Goal: Communication & Community: Answer question/provide support

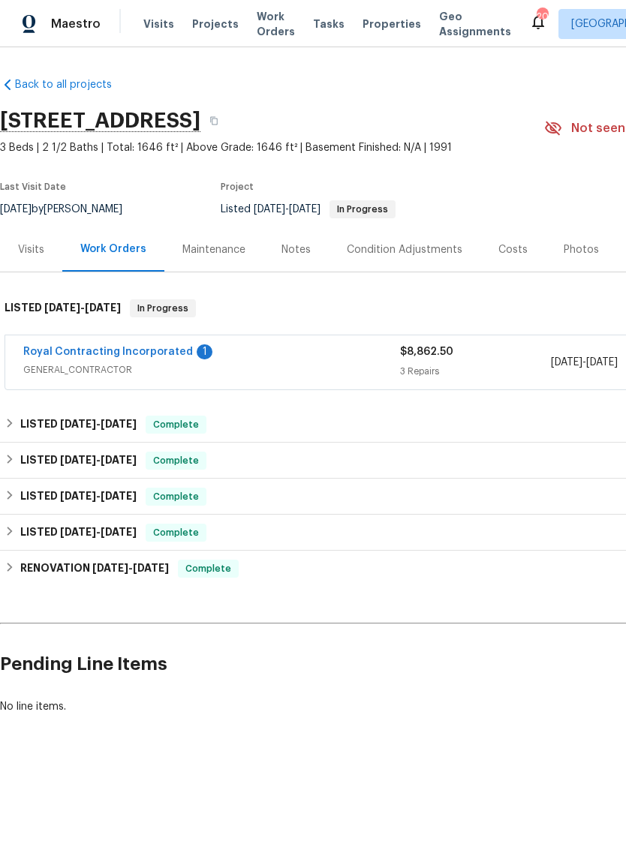
click at [65, 357] on link "Royal Contracting Incorporated" at bounding box center [108, 352] width 170 height 11
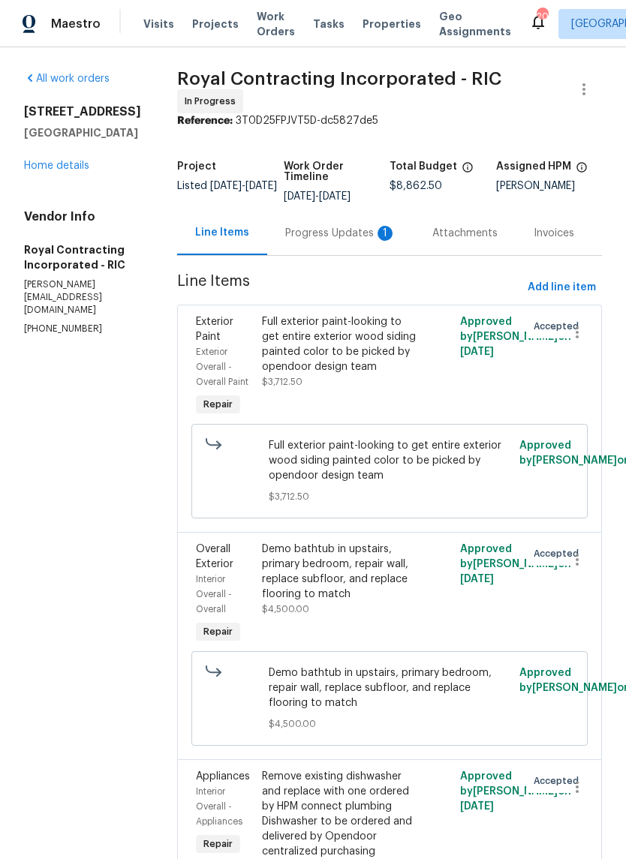
click at [359, 251] on div "Progress Updates 1" at bounding box center [340, 233] width 147 height 44
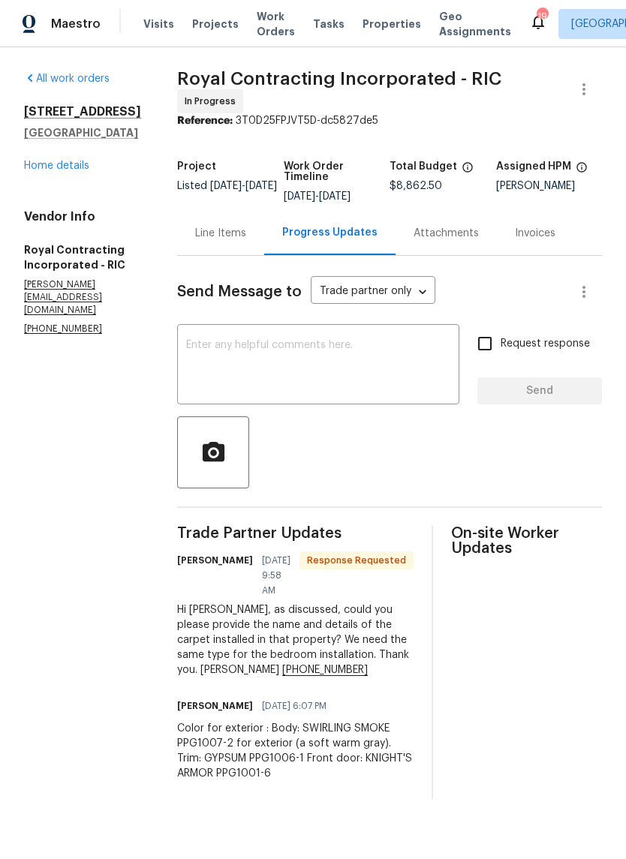
click at [387, 381] on textarea at bounding box center [318, 366] width 264 height 53
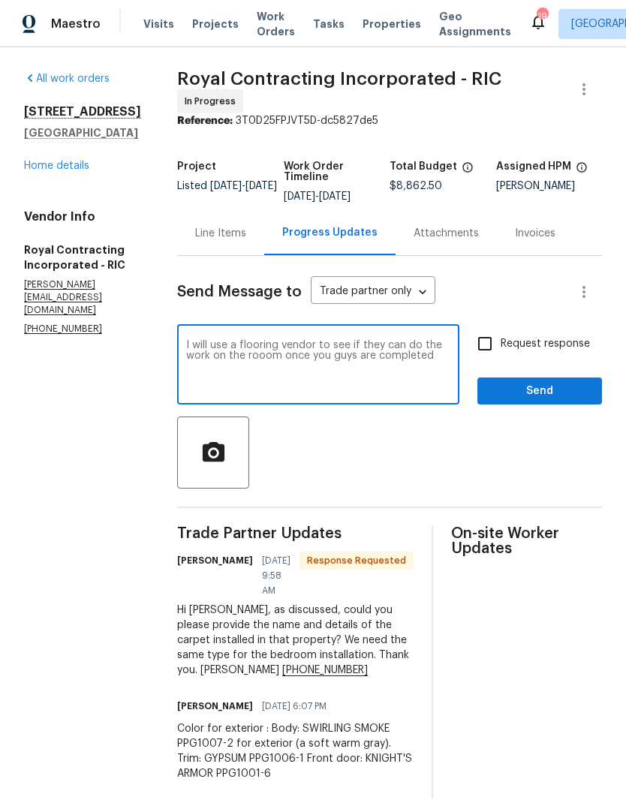
click at [420, 374] on textarea "I will use a flooring vendor to see if they can do the work on the rooom once y…" at bounding box center [318, 366] width 264 height 53
click at [424, 368] on textarea "I will use a flooring vendor to see if they can do the work on the rooom once y…" at bounding box center [318, 366] width 264 height 53
click at [308, 364] on textarea "I will use a flooring vendor to see if they can do the work on the rooom once y…" at bounding box center [318, 366] width 264 height 53
click at [428, 372] on textarea "I will use a flooring vendor to see if they can do the work on the room once yo…" at bounding box center [318, 366] width 264 height 53
type textarea "I will use a flooring vendor to see if they can do the work on the room once yo…"
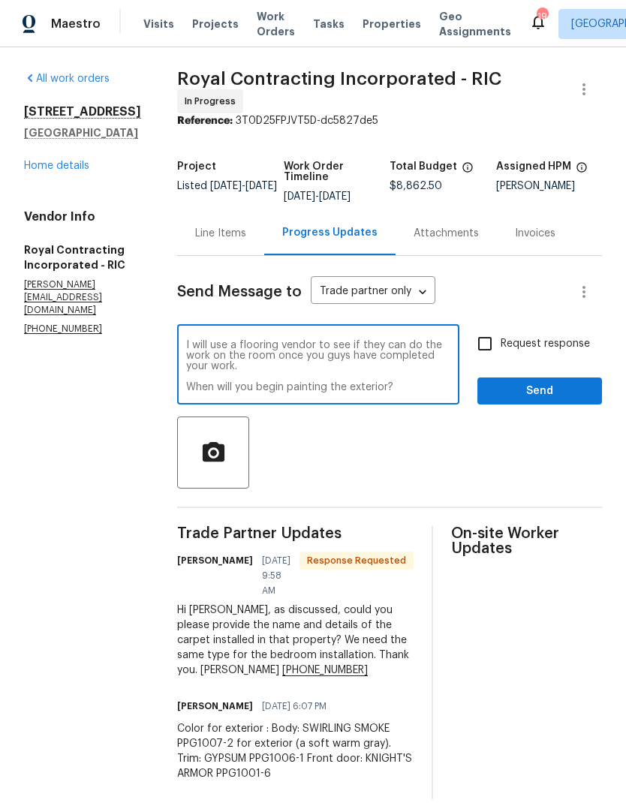
click at [486, 350] on input "Request response" at bounding box center [485, 344] width 32 height 32
checkbox input "true"
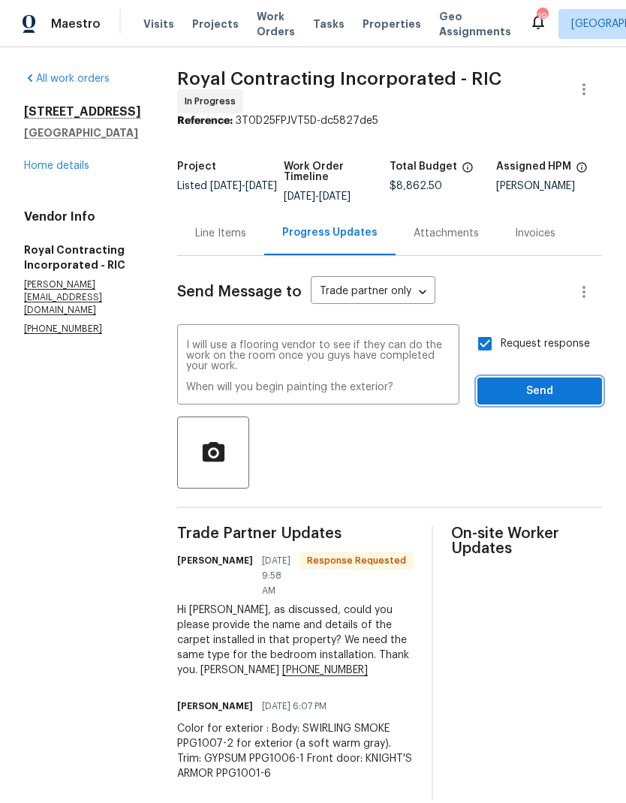
click at [566, 395] on span "Send" at bounding box center [539, 391] width 101 height 19
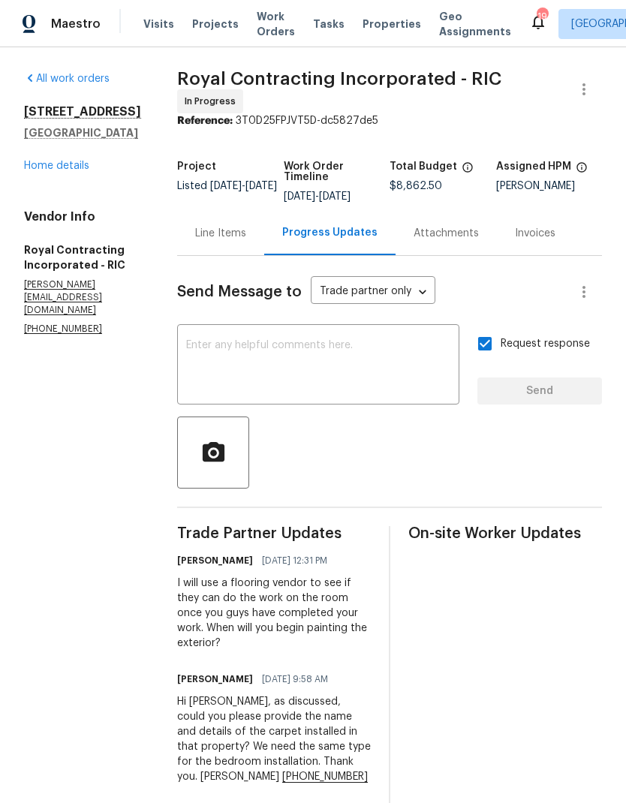
click at [73, 171] on link "Home details" at bounding box center [56, 166] width 65 height 11
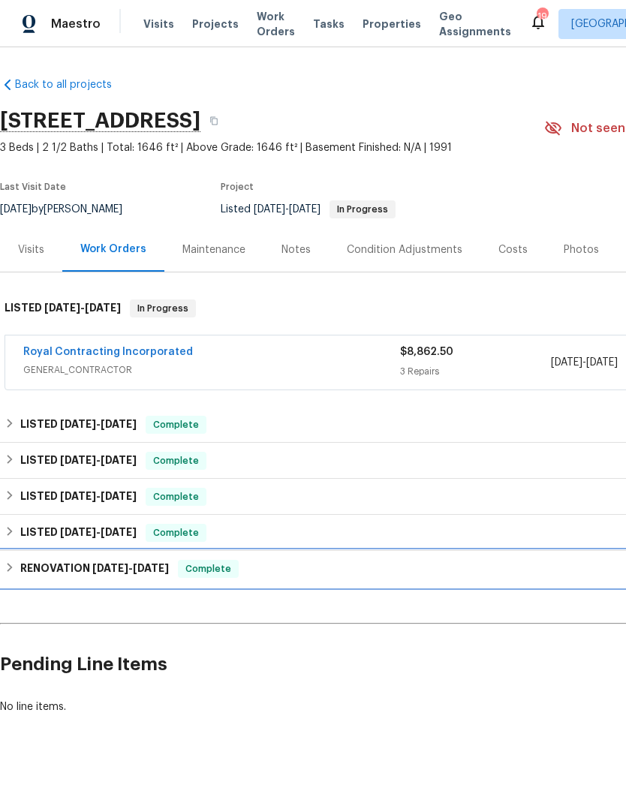
click at [133, 573] on span "2/5/25 - 3/7/25" at bounding box center [130, 568] width 77 height 11
